Goal: Check status: Check status

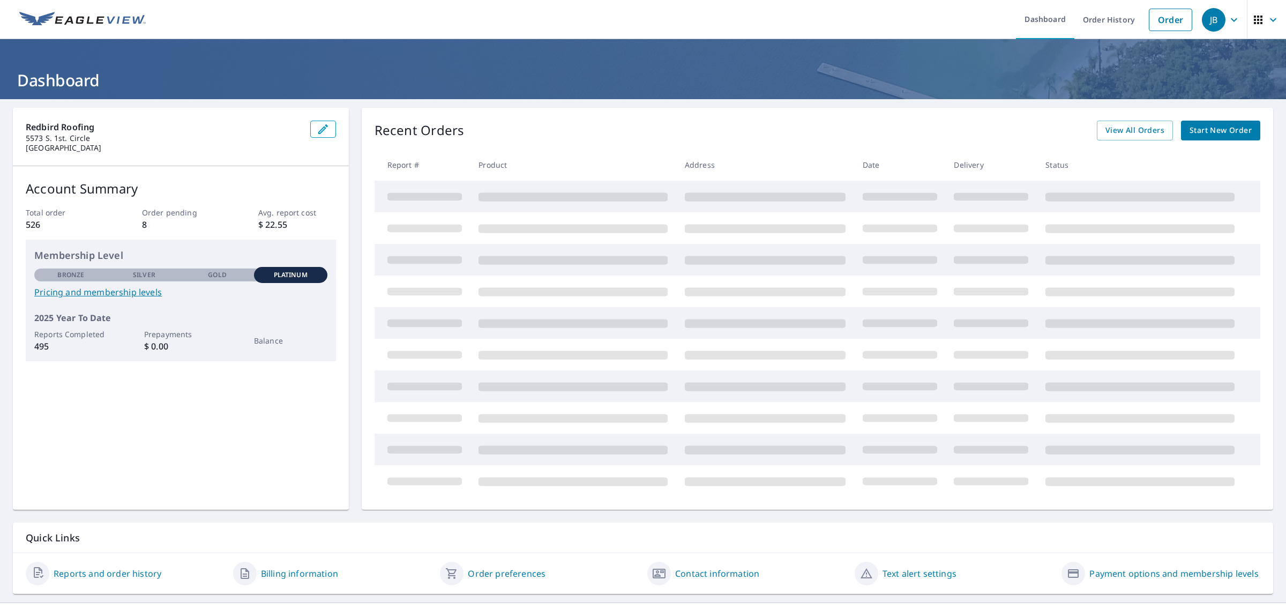
click at [858, 27] on ul "Dashboard Order History Order" at bounding box center [674, 19] width 1045 height 39
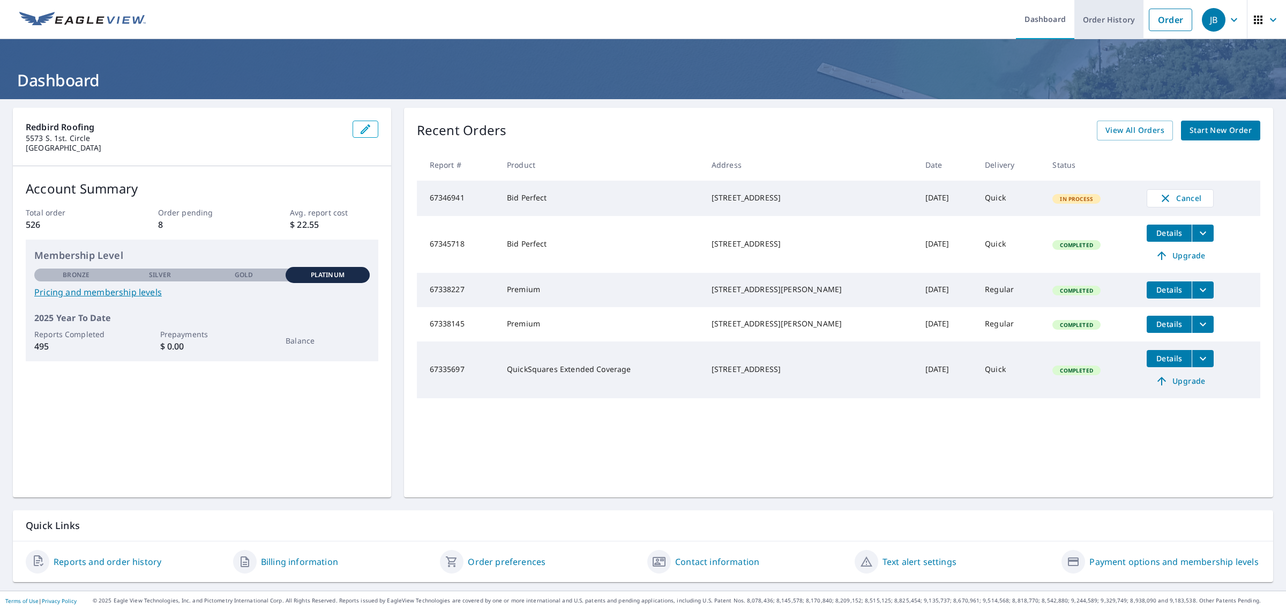
click at [1081, 21] on link "Order History" at bounding box center [1108, 19] width 69 height 39
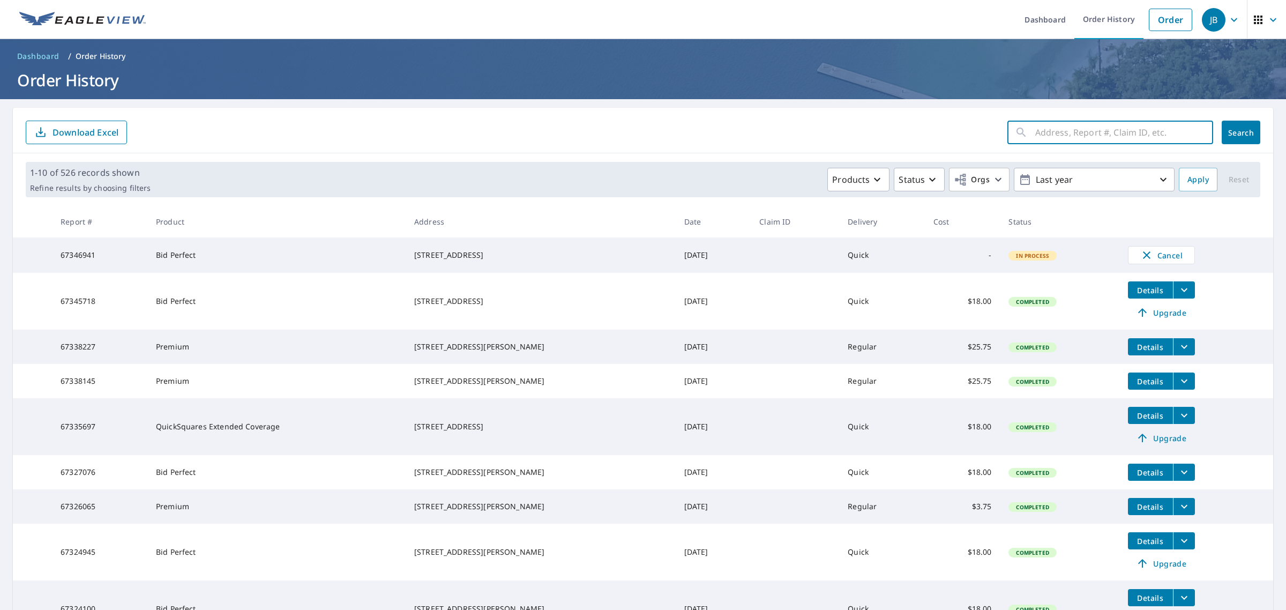
click at [1035, 137] on input "text" at bounding box center [1124, 132] width 178 height 30
type input "15780"
click at [1230, 129] on span "Search" at bounding box center [1240, 133] width 21 height 10
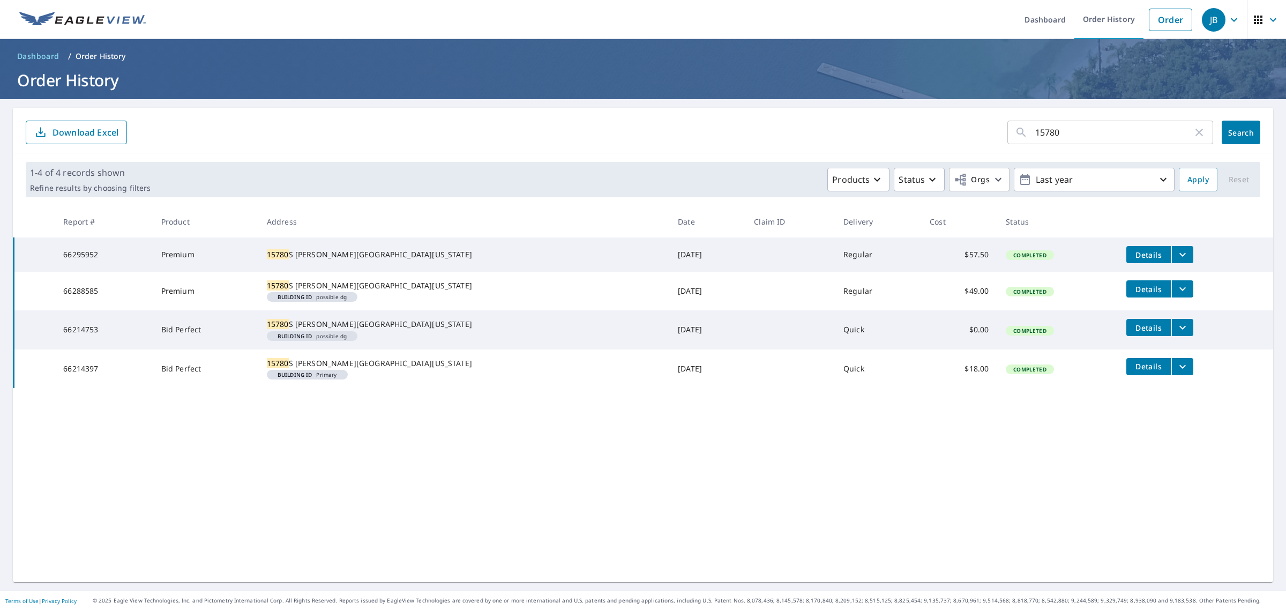
click at [1176, 253] on icon "filesDropdownBtn-66295952" at bounding box center [1182, 254] width 13 height 13
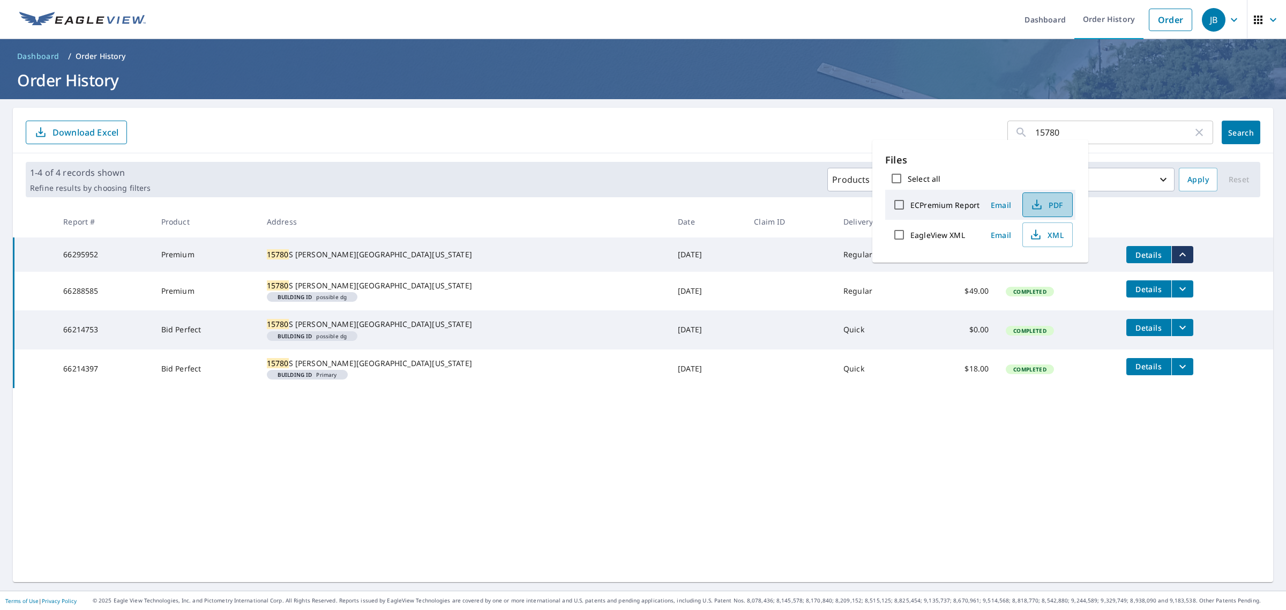
click at [1057, 201] on span "PDF" at bounding box center [1046, 204] width 34 height 13
